Goal: Navigation & Orientation: Find specific page/section

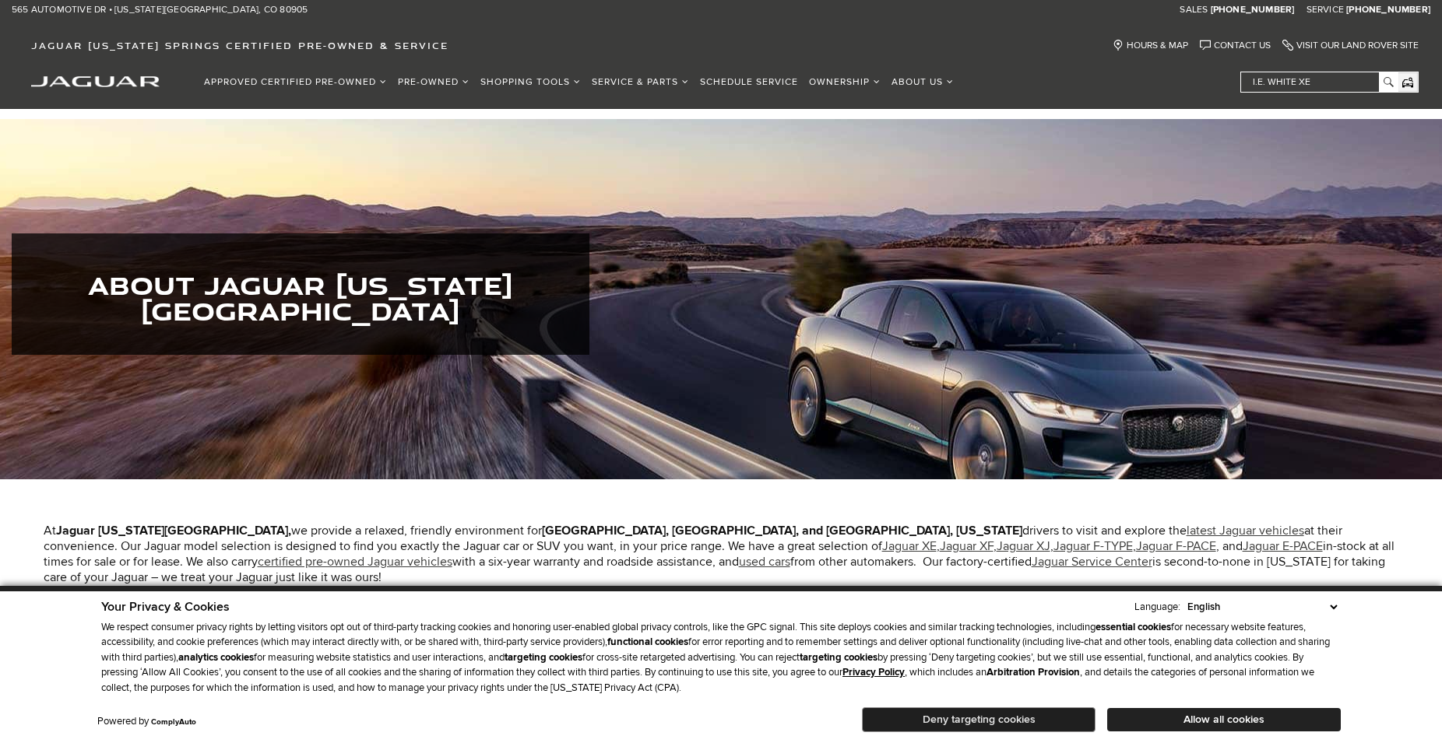
click at [988, 719] on button "Deny targeting cookies" at bounding box center [979, 720] width 234 height 25
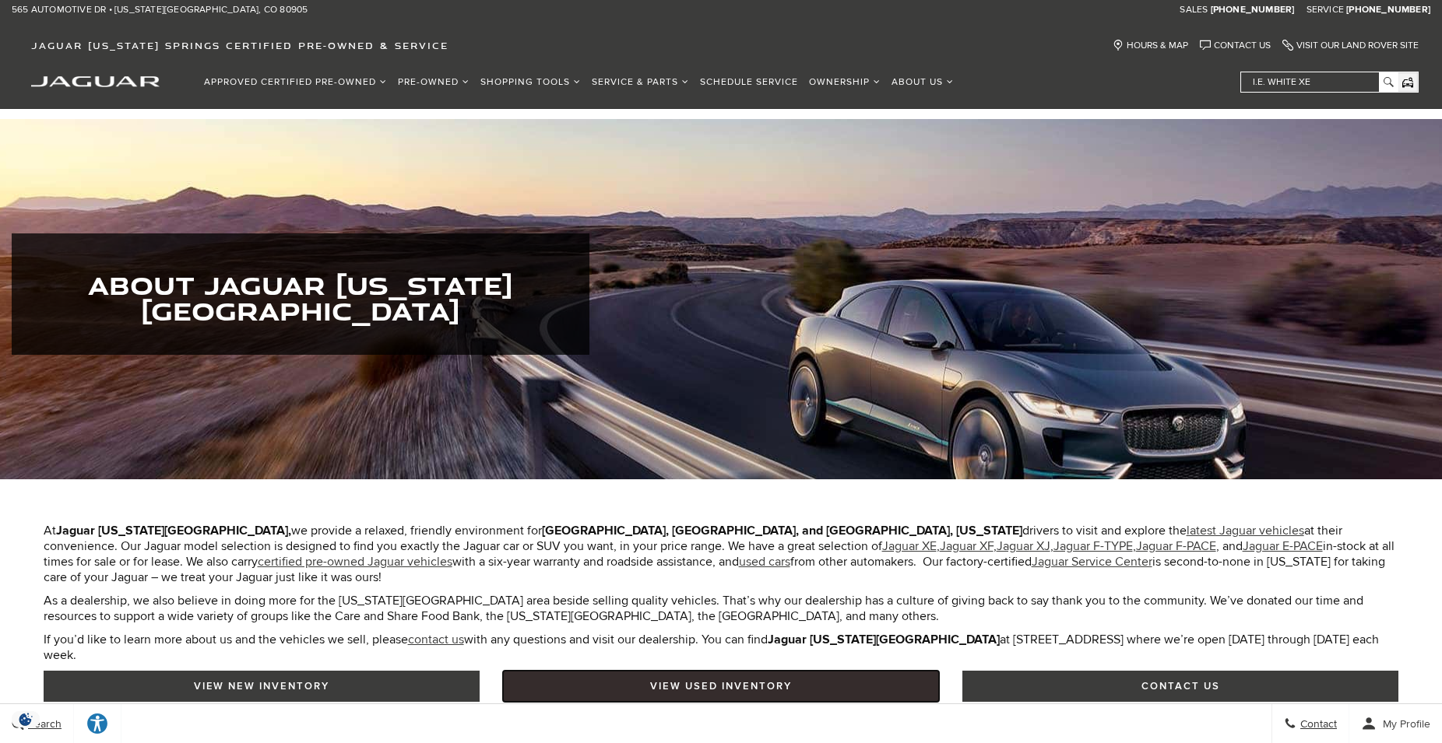
click at [768, 673] on link "View Used Inventory" at bounding box center [721, 686] width 436 height 31
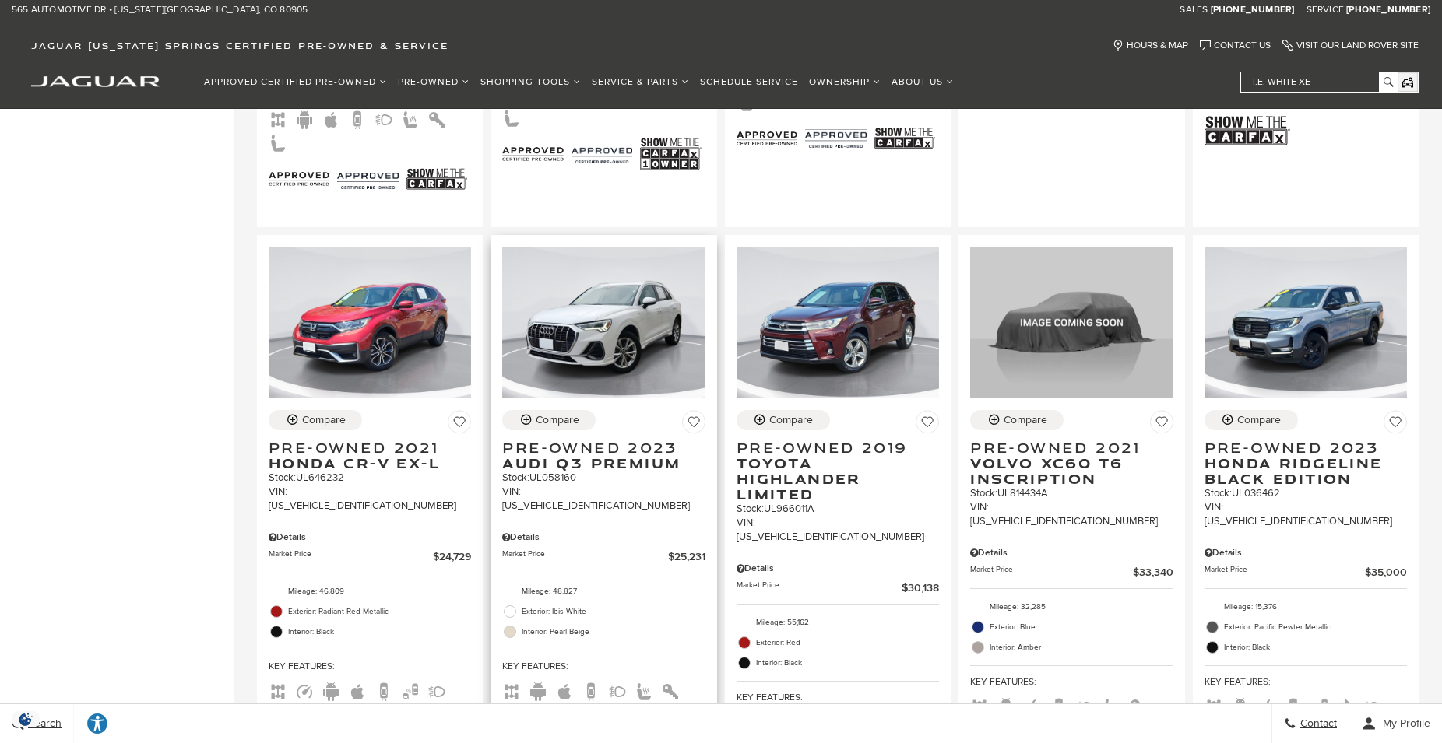
scroll to position [2223, 0]
